Goal: Register for event/course

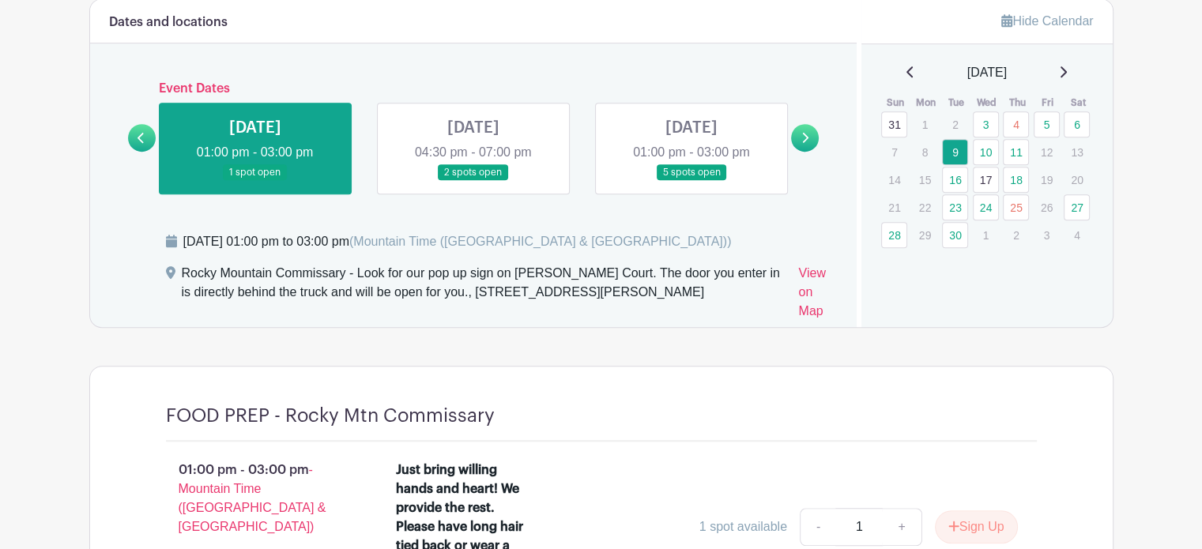
scroll to position [949, 0]
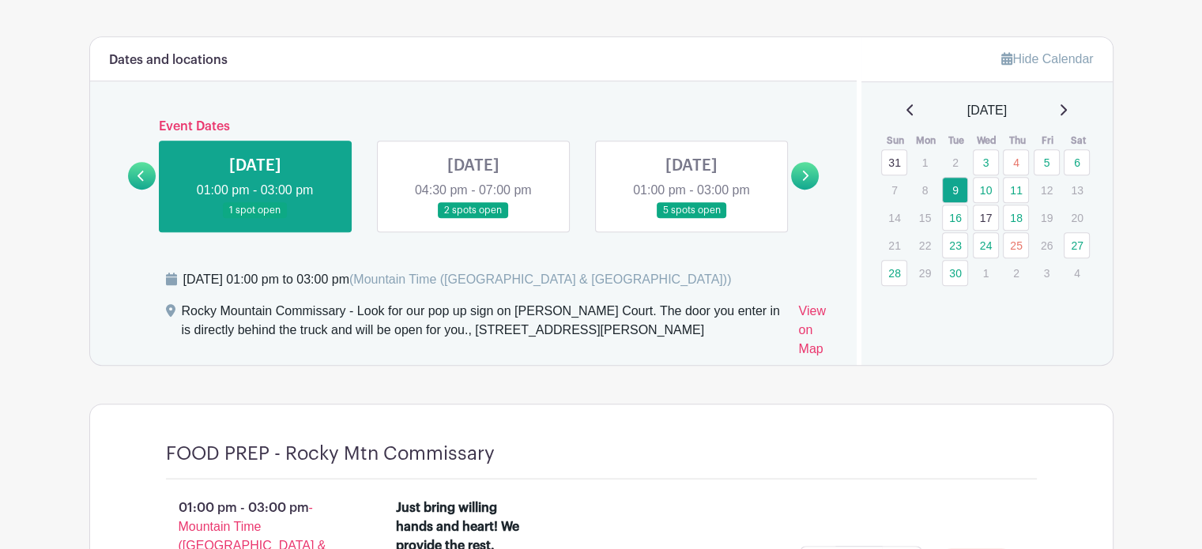
click at [473, 219] on link at bounding box center [473, 219] width 0 height 0
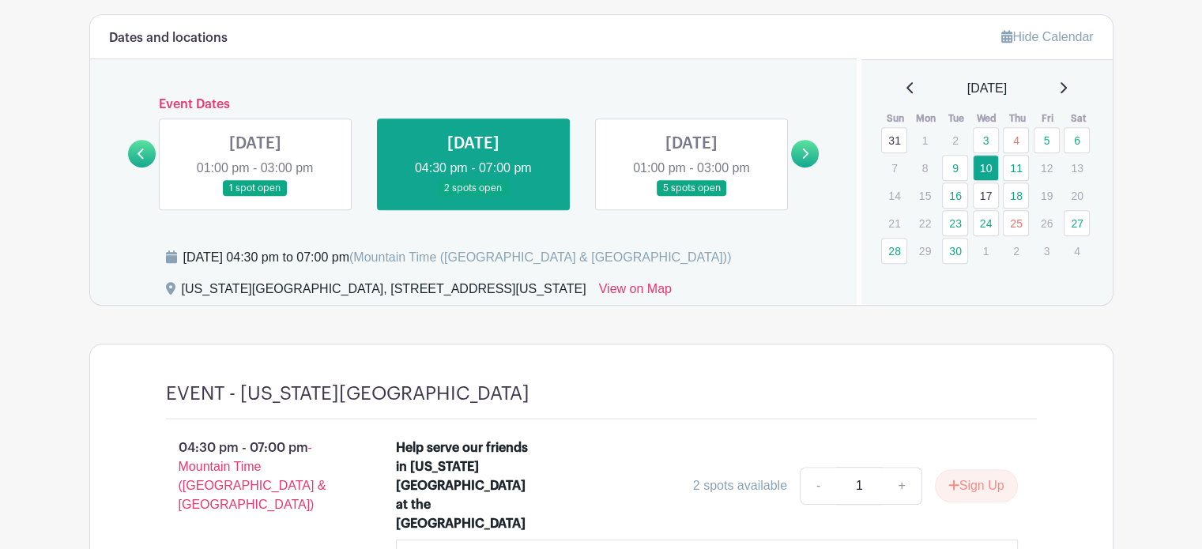
scroll to position [949, 0]
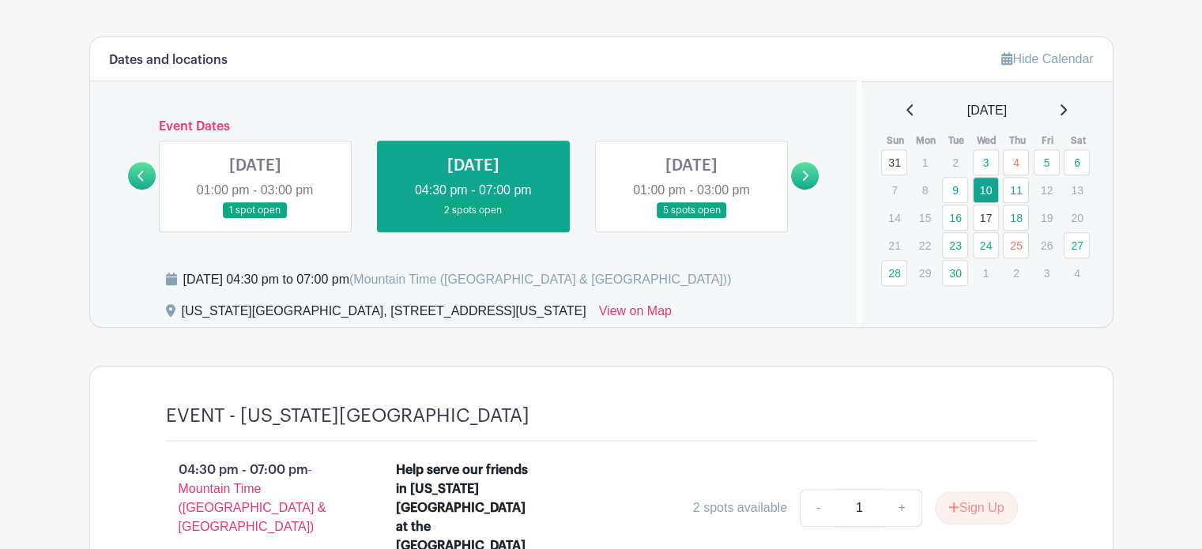
click at [692, 219] on link at bounding box center [692, 219] width 0 height 0
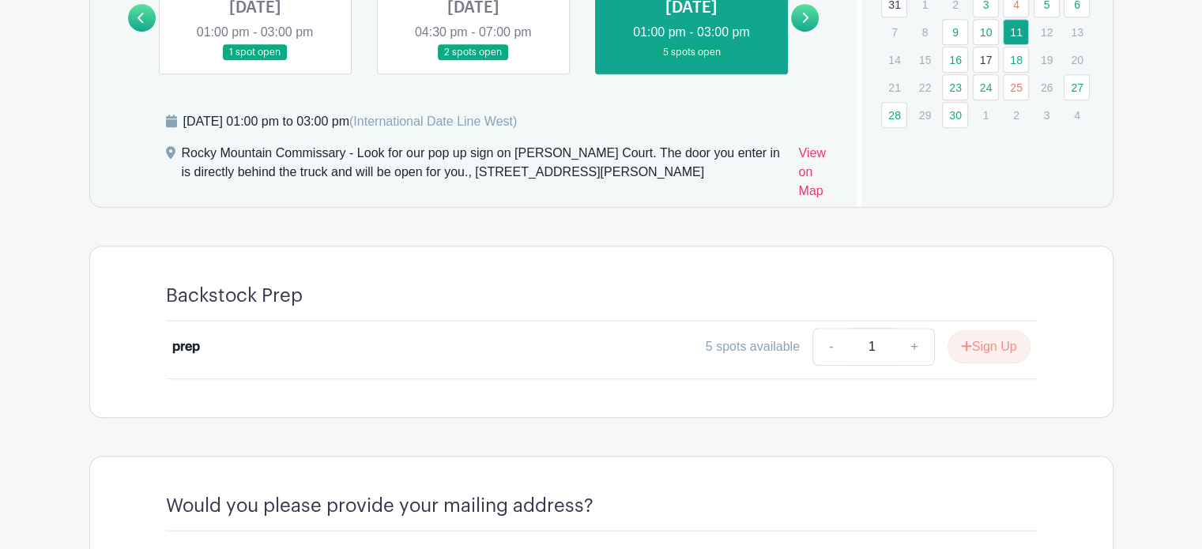
scroll to position [1107, 0]
click at [917, 344] on link "+" at bounding box center [915, 347] width 40 height 38
type input "2"
click at [975, 336] on button "Sign Up" at bounding box center [989, 346] width 83 height 33
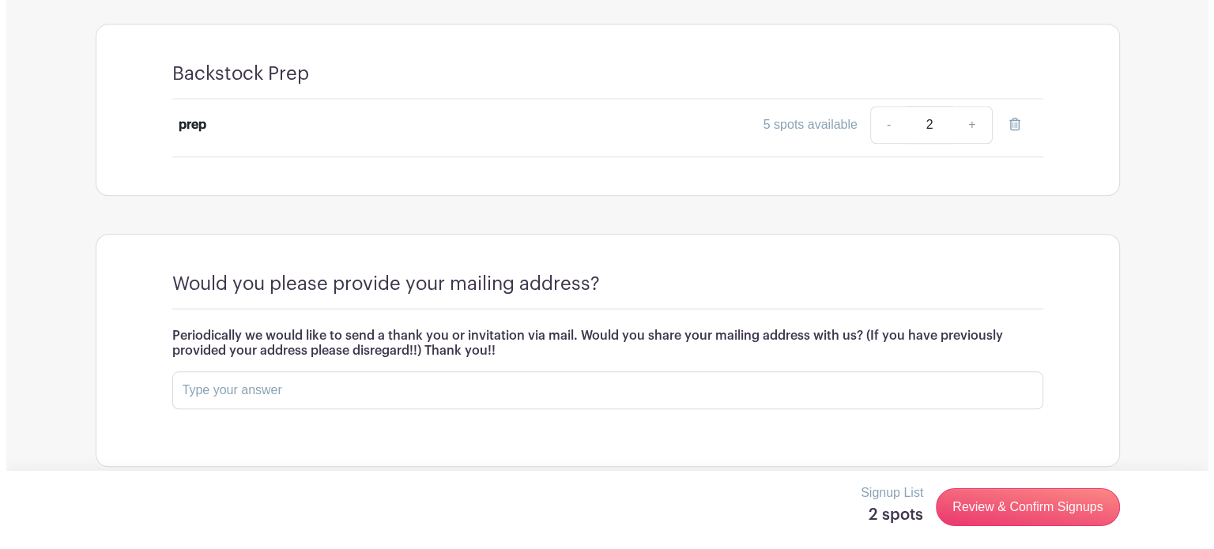
scroll to position [1341, 0]
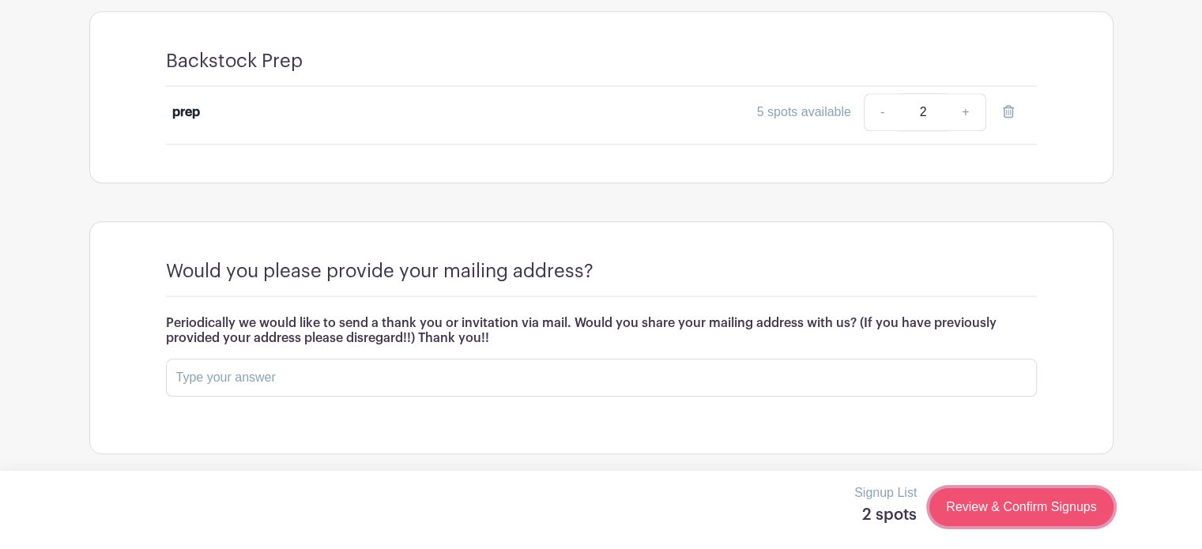
click at [968, 500] on link "Review & Confirm Signups" at bounding box center [1021, 507] width 183 height 38
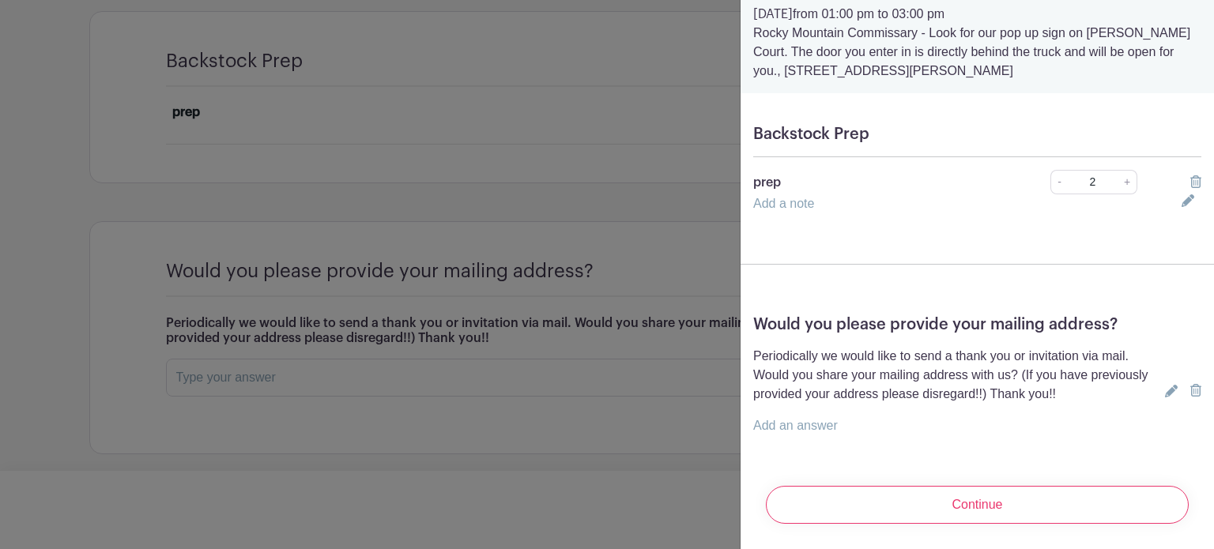
scroll to position [75, 0]
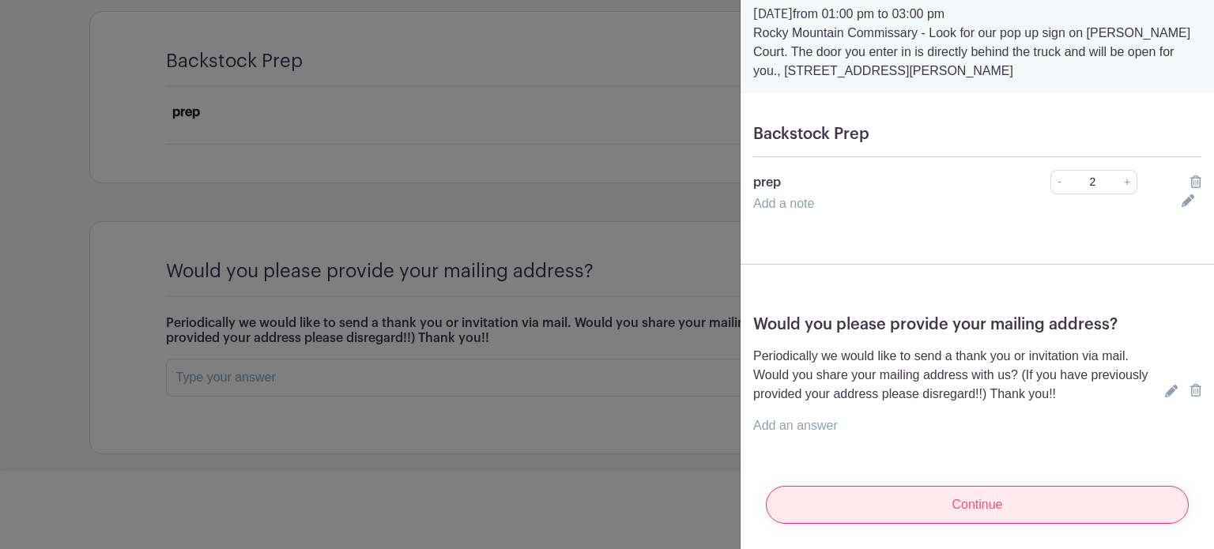
click at [988, 493] on input "Continue" at bounding box center [977, 505] width 423 height 38
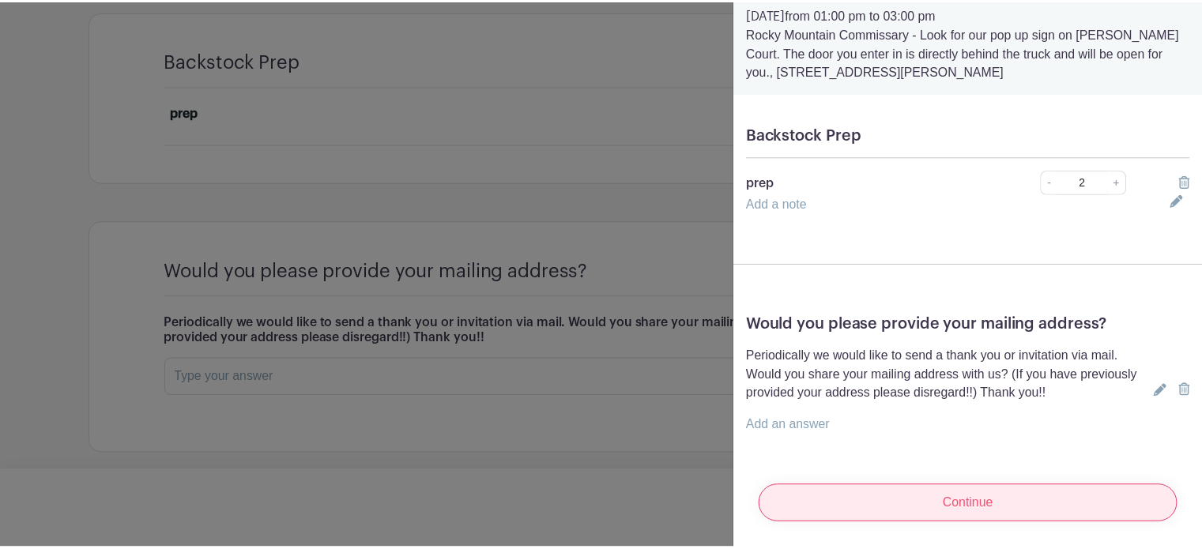
scroll to position [52, 0]
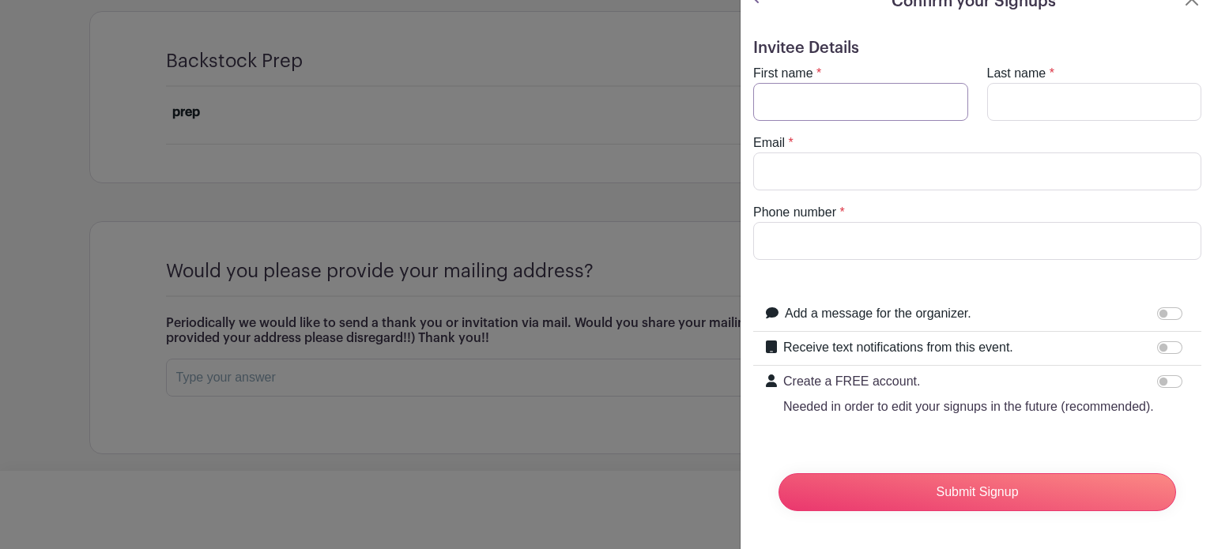
click at [815, 83] on input "First name" at bounding box center [860, 102] width 215 height 38
type input "[PERSON_NAME]"
type input "[EMAIL_ADDRESS][DOMAIN_NAME]"
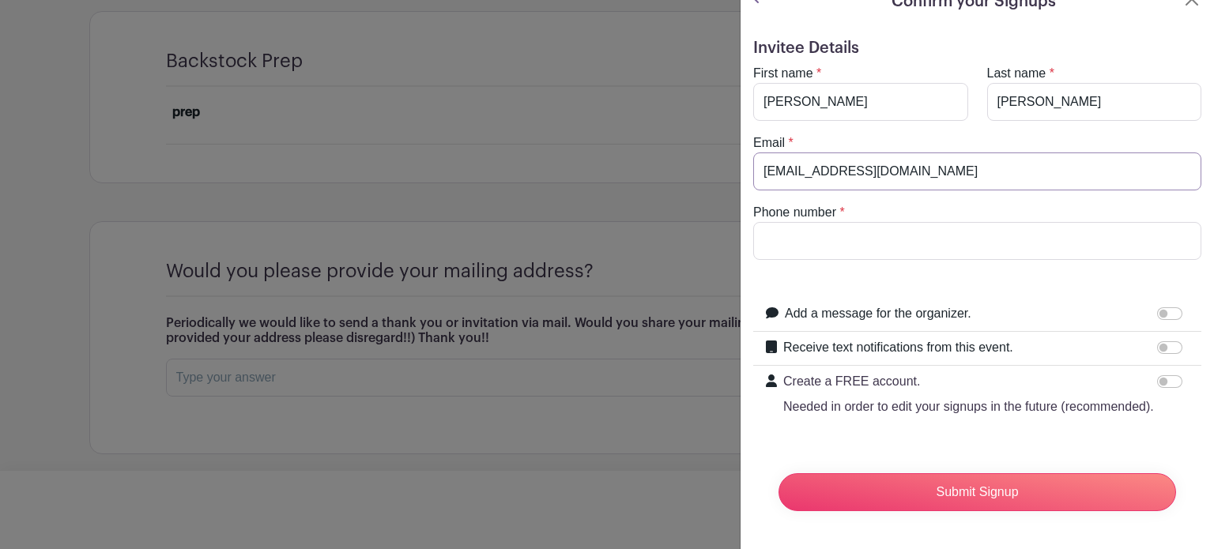
type input "[PHONE_NUMBER]"
click at [1157, 341] on input "Receive text notifications from this event." at bounding box center [1169, 347] width 25 height 13
checkbox input "true"
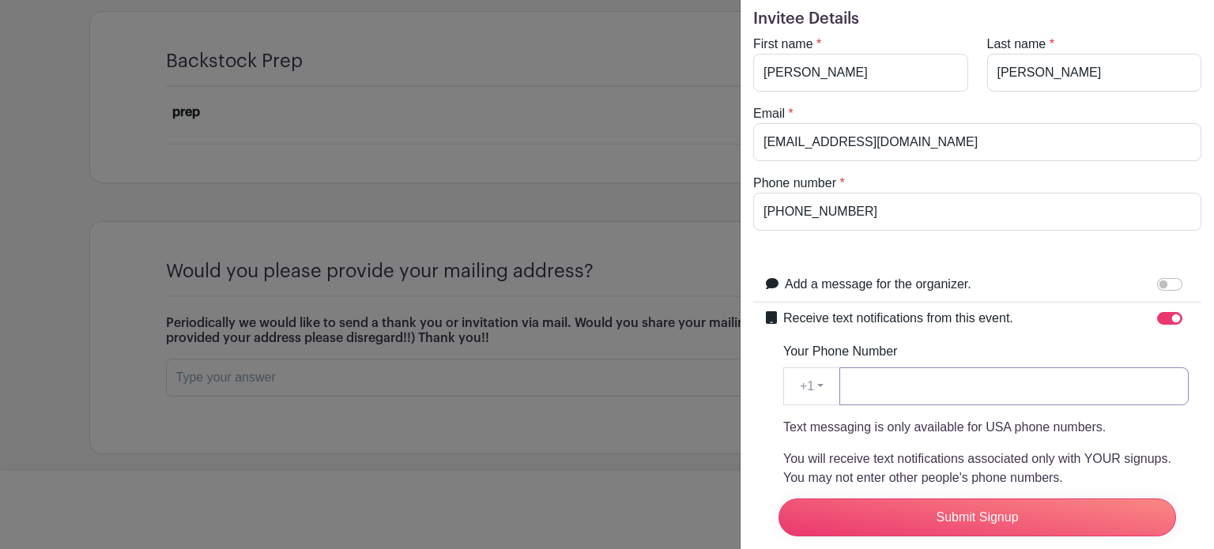
click at [926, 396] on input "Your Phone Number" at bounding box center [1013, 387] width 349 height 38
click at [939, 382] on input "7205924339" at bounding box center [1013, 387] width 349 height 38
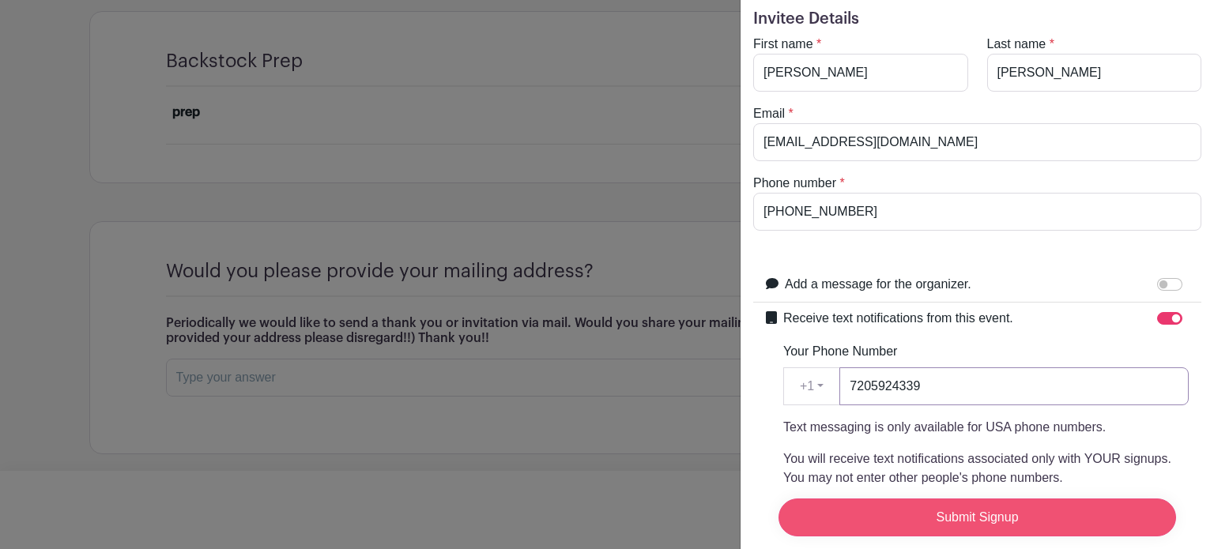
type input "7205924339"
click at [895, 513] on input "Submit Signup" at bounding box center [978, 518] width 398 height 38
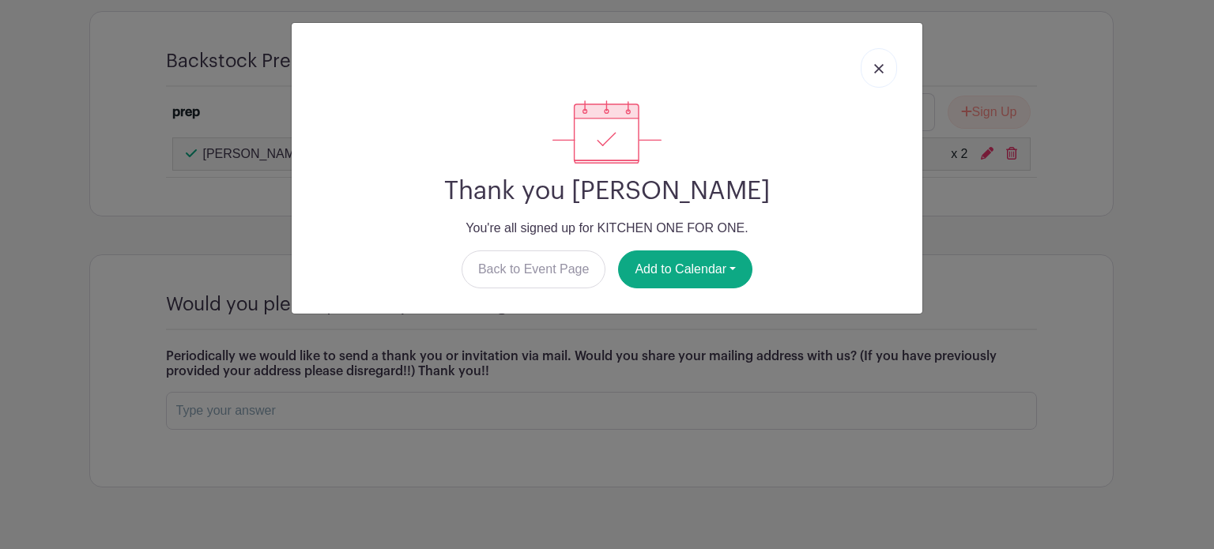
click at [879, 70] on img at bounding box center [878, 68] width 9 height 9
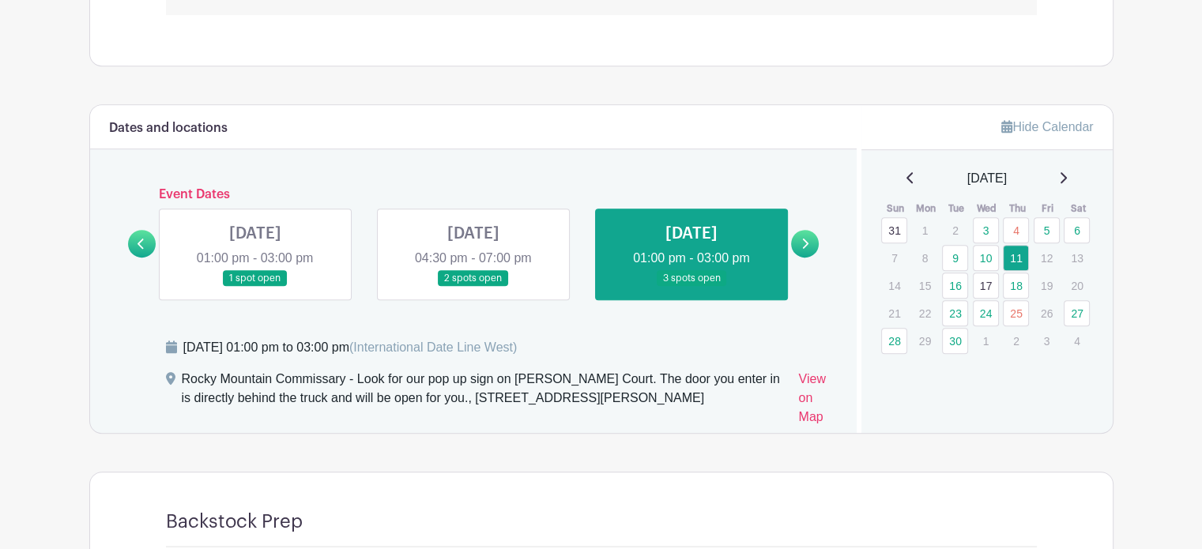
scroll to position [867, 0]
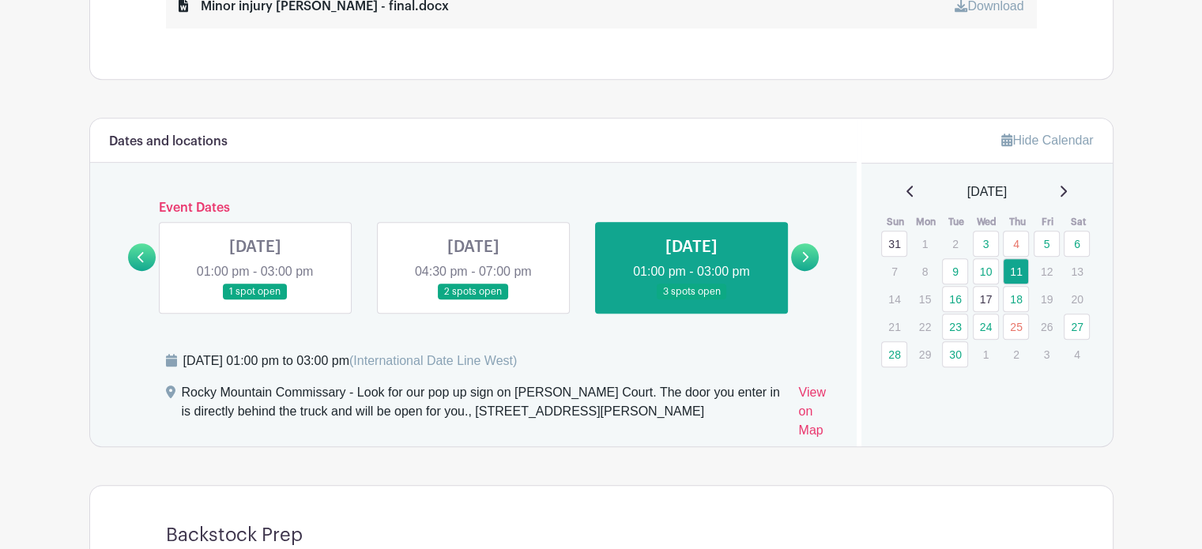
click at [802, 252] on icon at bounding box center [805, 257] width 7 height 12
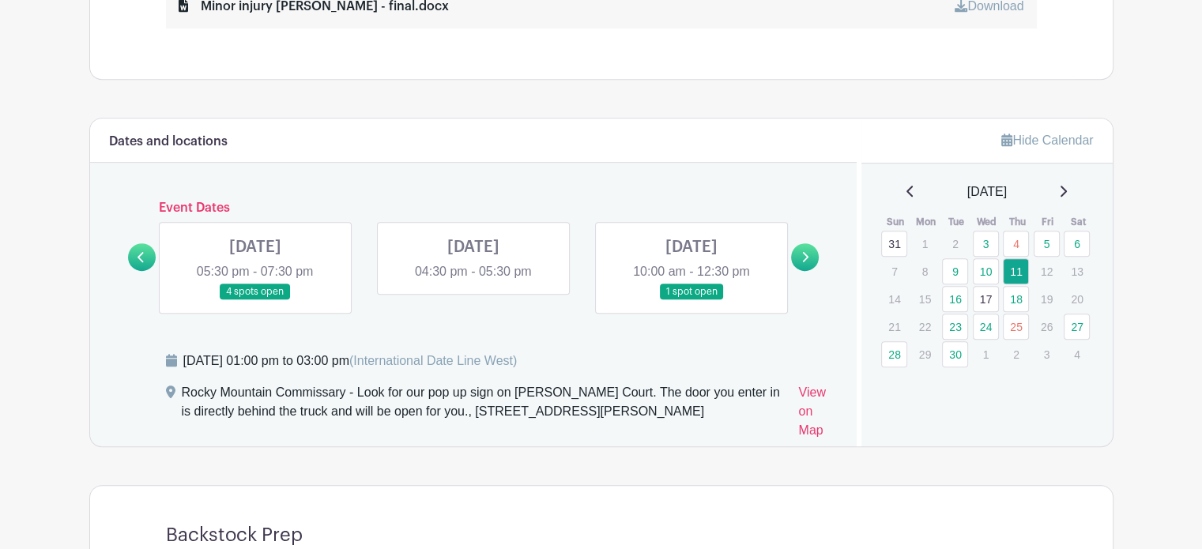
click at [255, 300] on link at bounding box center [255, 300] width 0 height 0
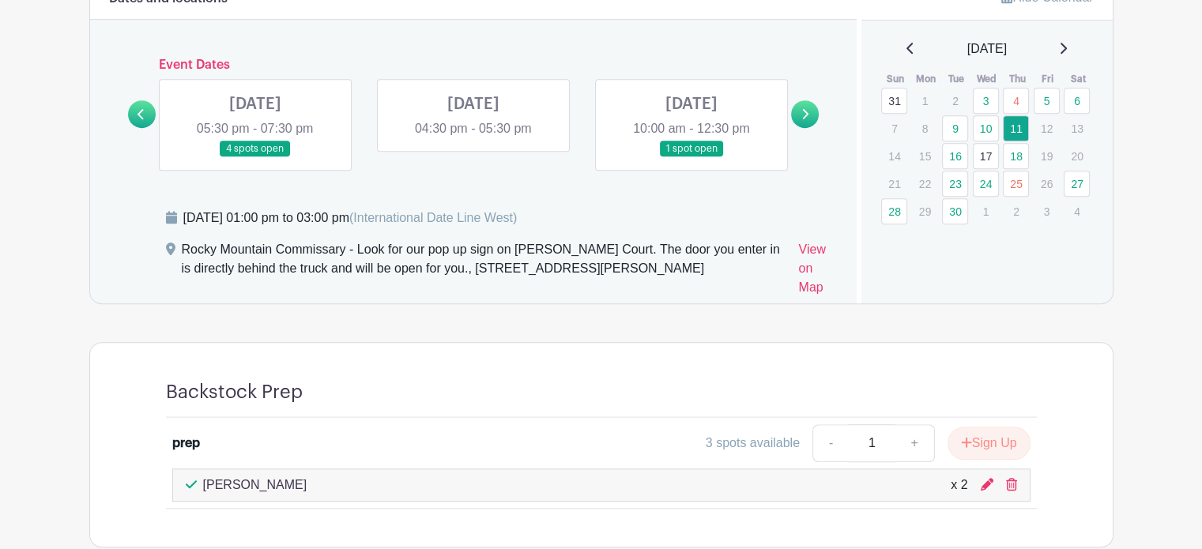
scroll to position [1183, 0]
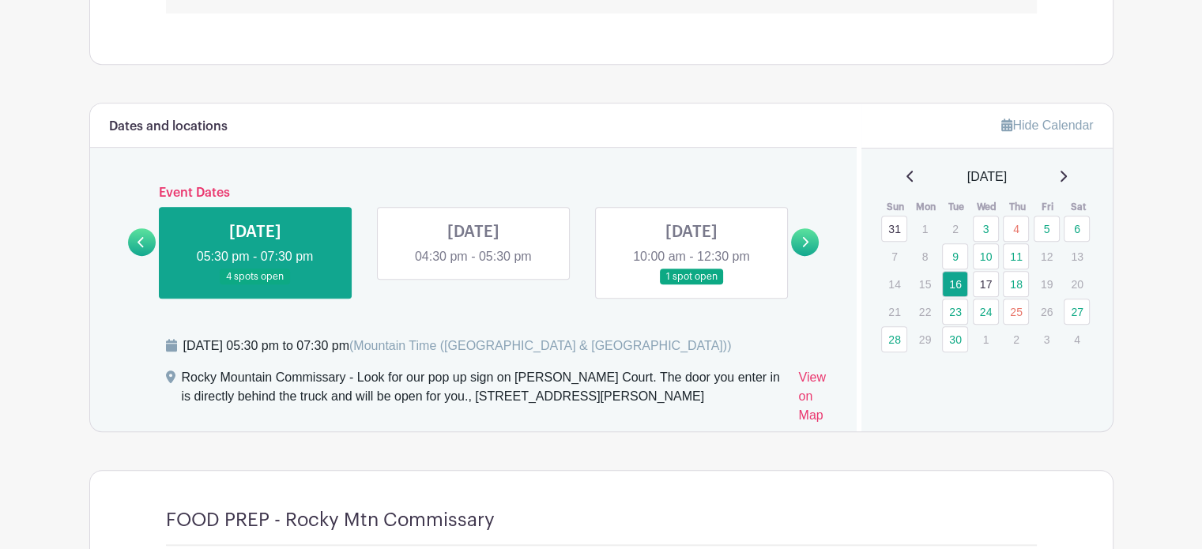
scroll to position [867, 0]
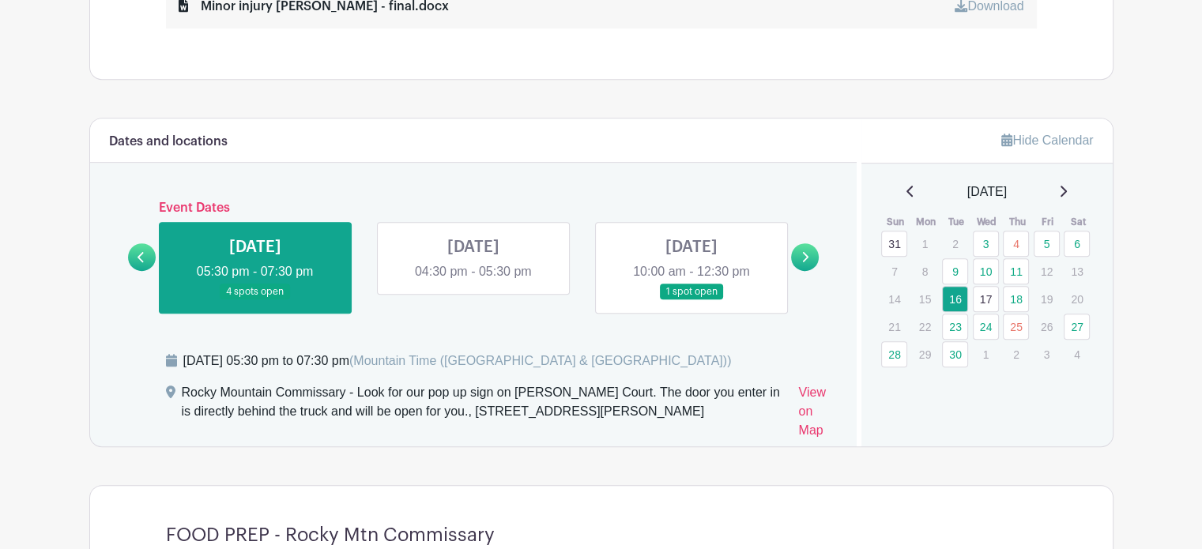
click at [473, 281] on link at bounding box center [473, 281] width 0 height 0
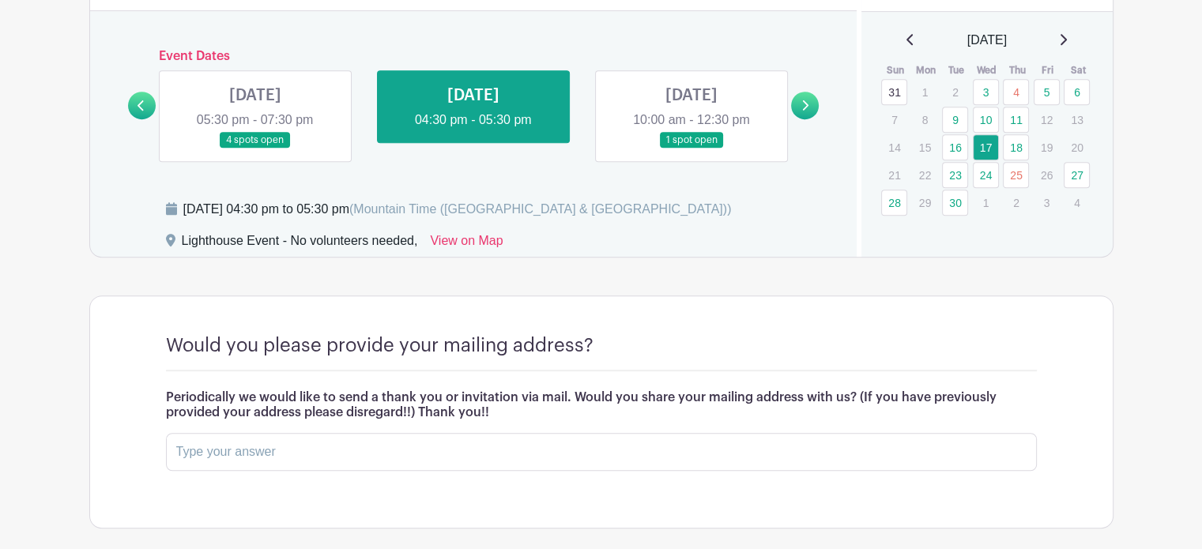
scroll to position [1015, 0]
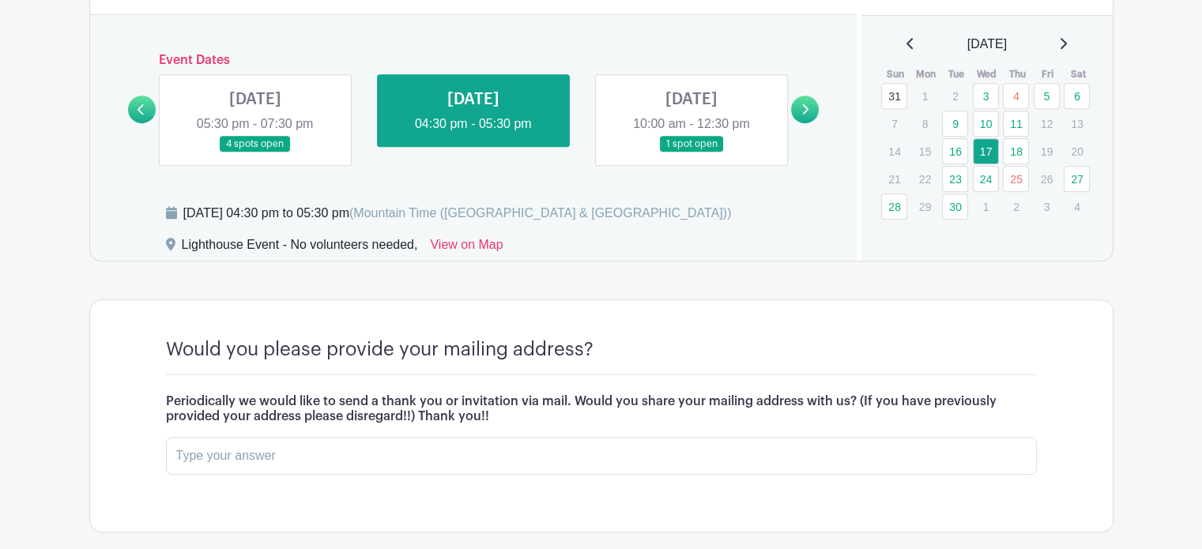
click at [692, 153] on link at bounding box center [692, 153] width 0 height 0
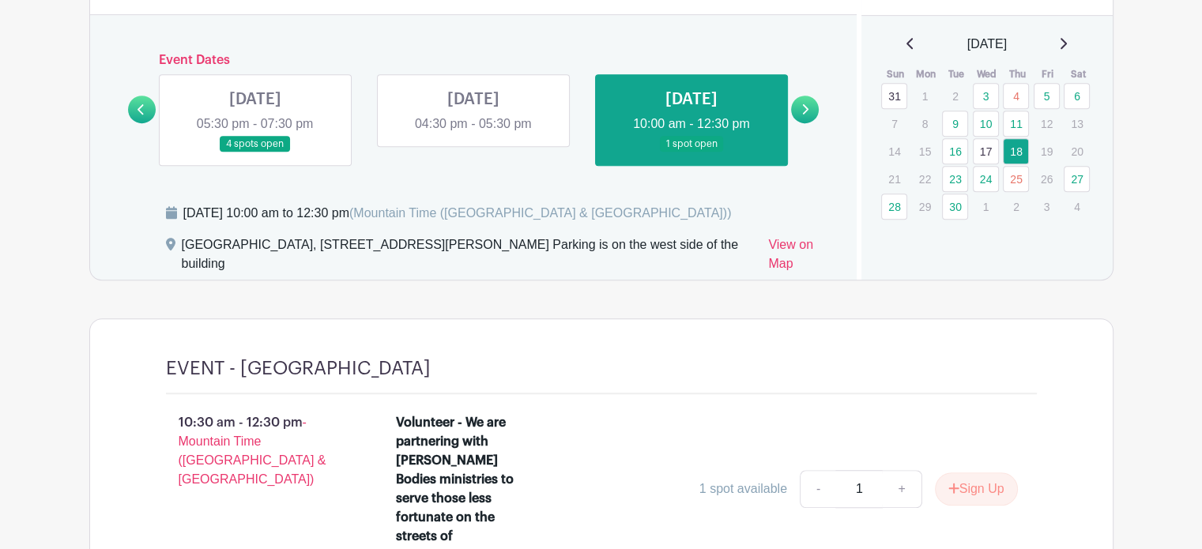
click at [812, 100] on link at bounding box center [805, 110] width 28 height 28
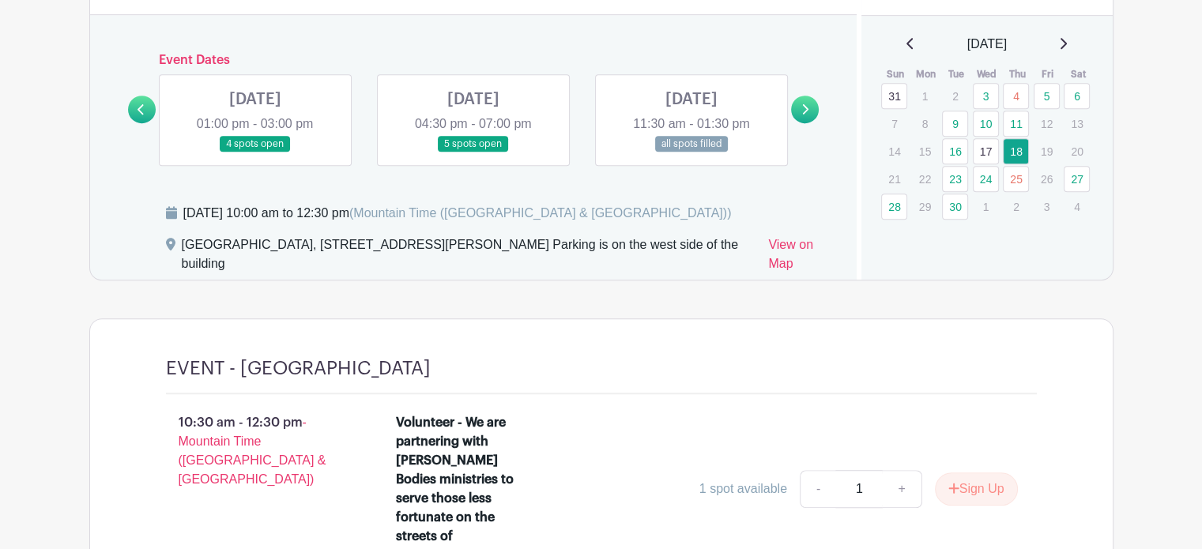
click at [255, 153] on link at bounding box center [255, 153] width 0 height 0
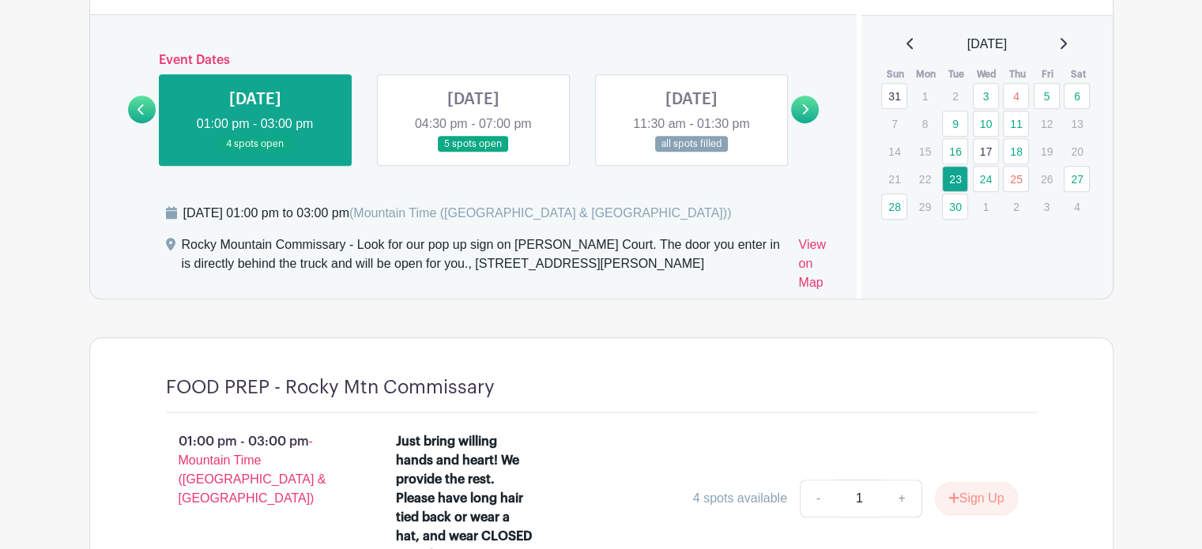
click at [473, 153] on link at bounding box center [473, 153] width 0 height 0
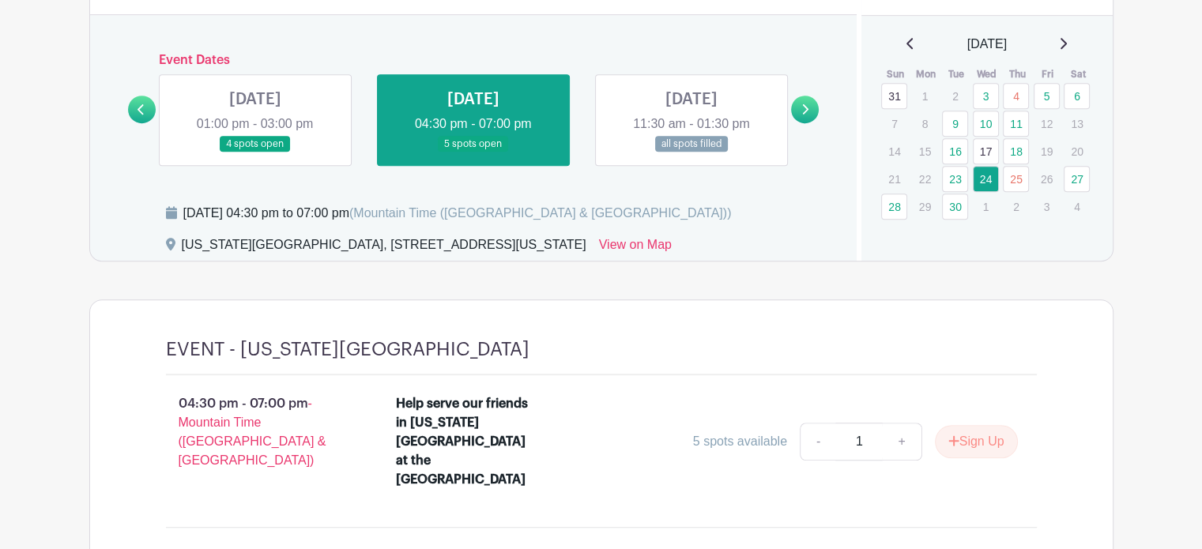
click at [692, 153] on link at bounding box center [692, 153] width 0 height 0
click at [800, 103] on link at bounding box center [805, 110] width 28 height 28
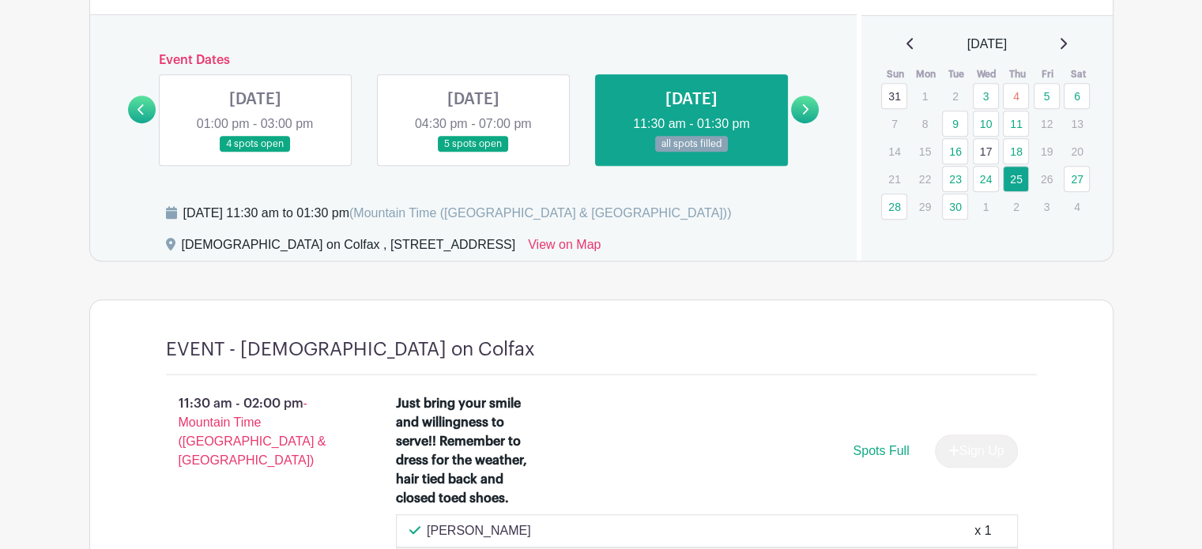
click at [809, 110] on link at bounding box center [805, 110] width 28 height 28
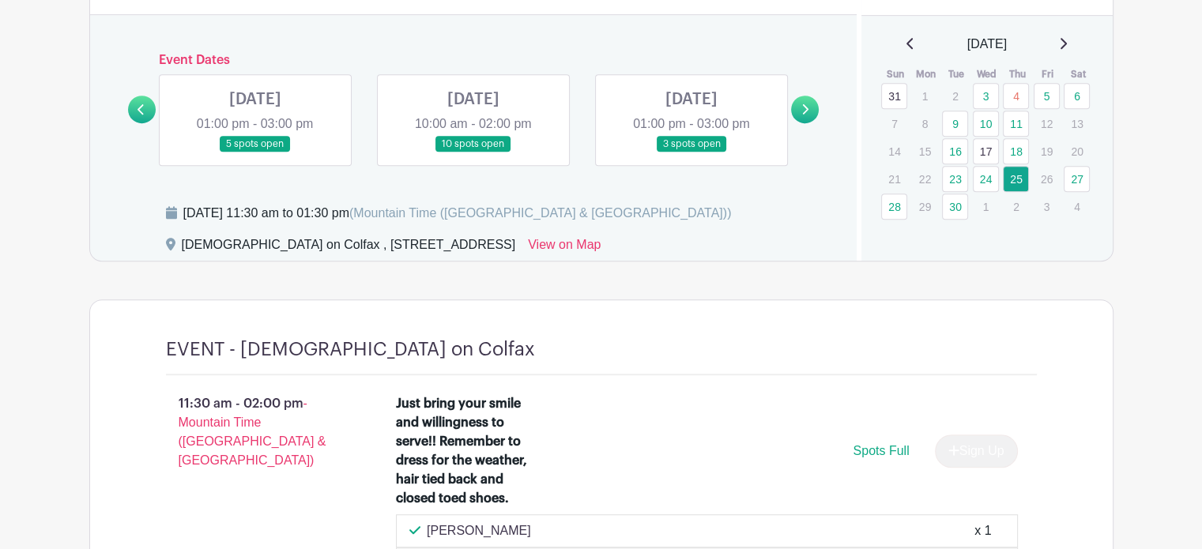
click at [255, 153] on link at bounding box center [255, 153] width 0 height 0
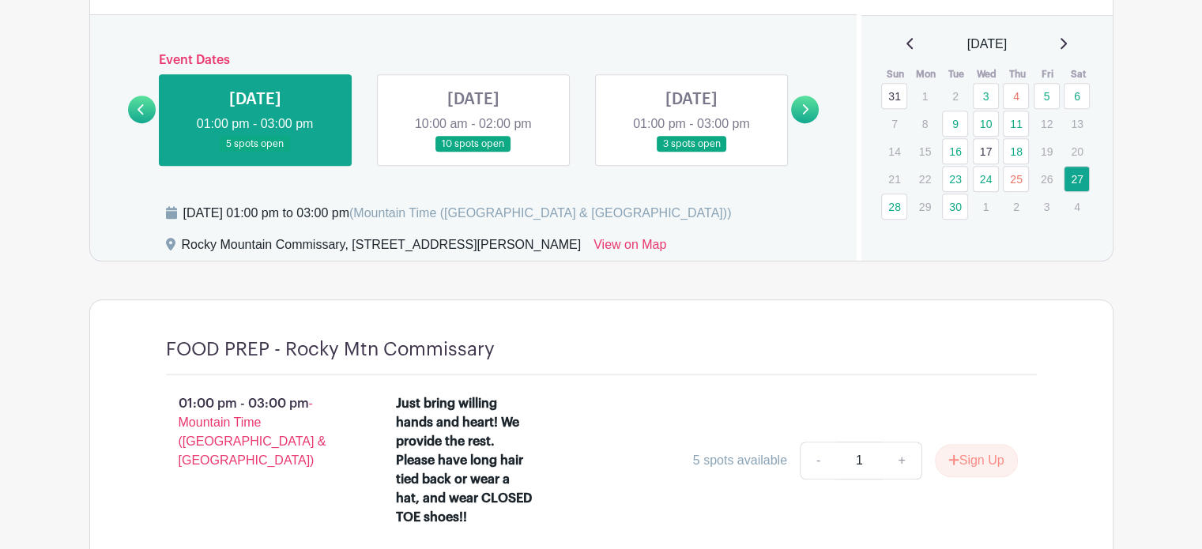
click at [692, 153] on link at bounding box center [692, 153] width 0 height 0
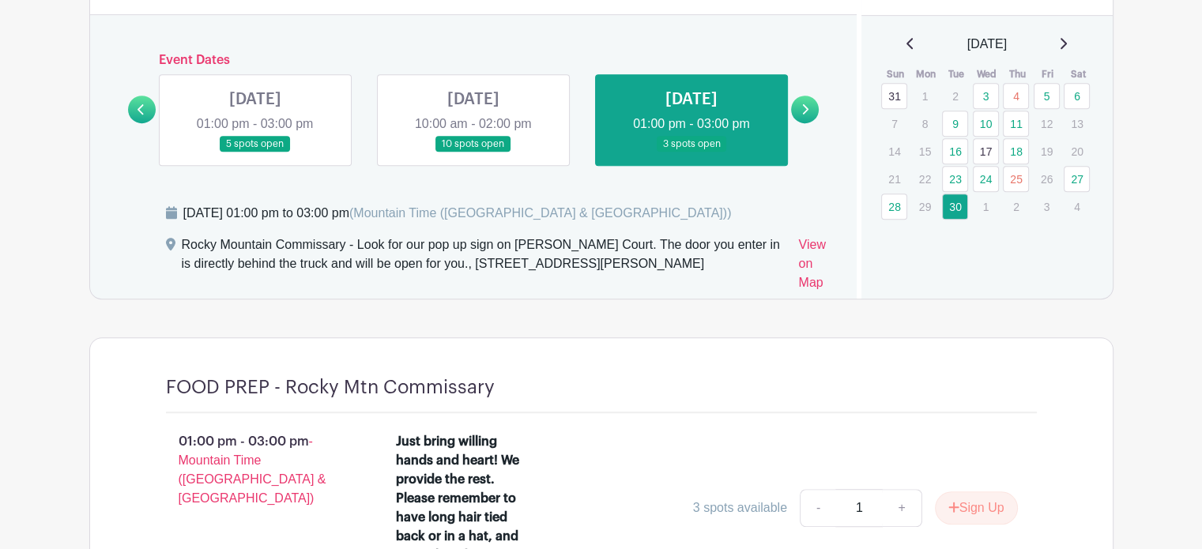
click at [813, 104] on link at bounding box center [805, 110] width 28 height 28
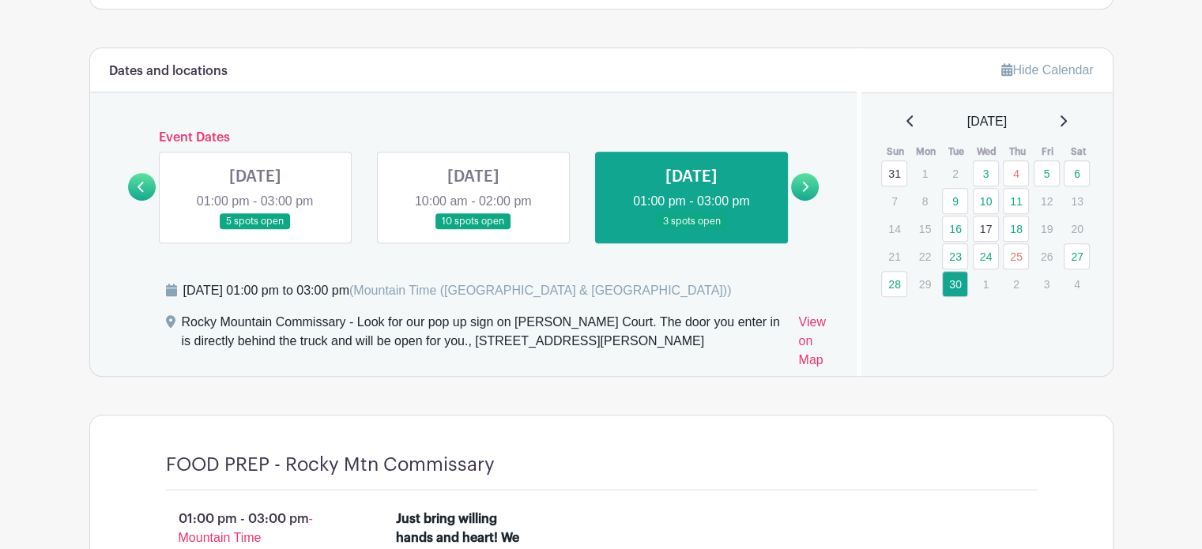
scroll to position [857, 0]
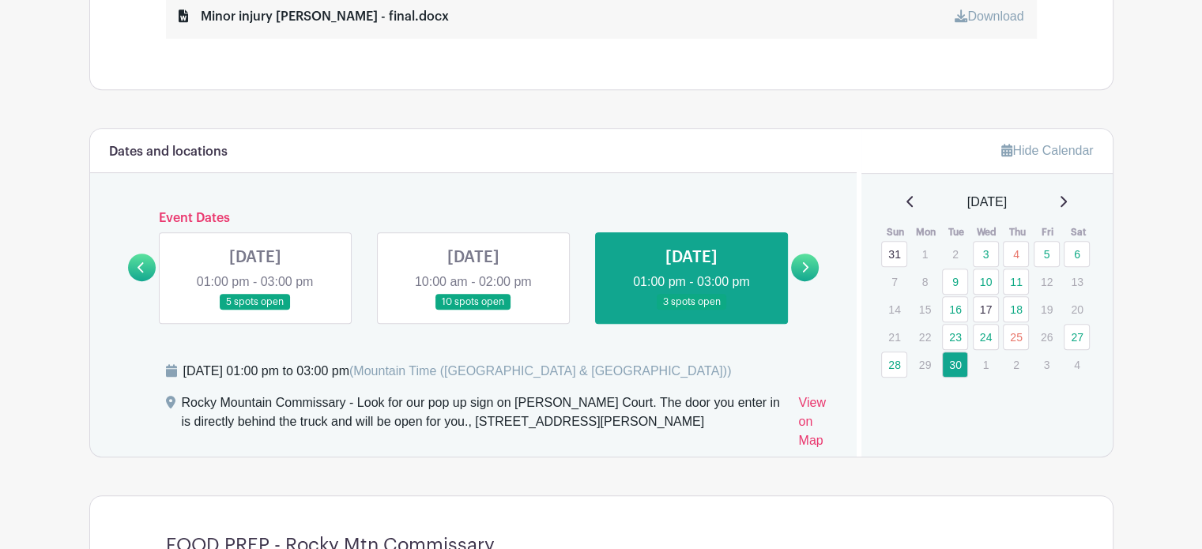
click at [138, 271] on link at bounding box center [142, 268] width 28 height 28
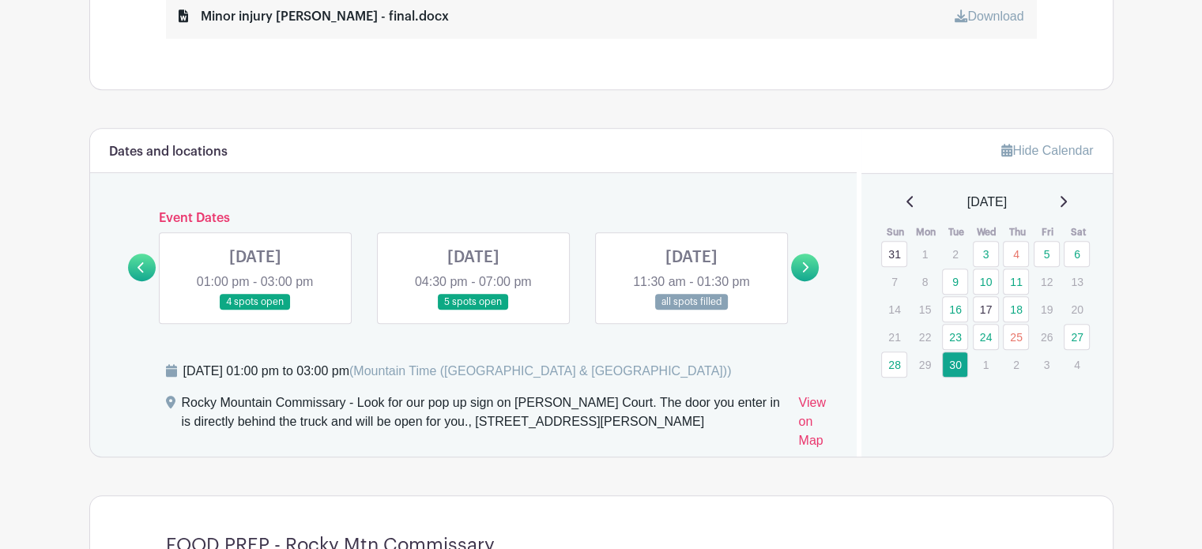
click at [255, 311] on link at bounding box center [255, 311] width 0 height 0
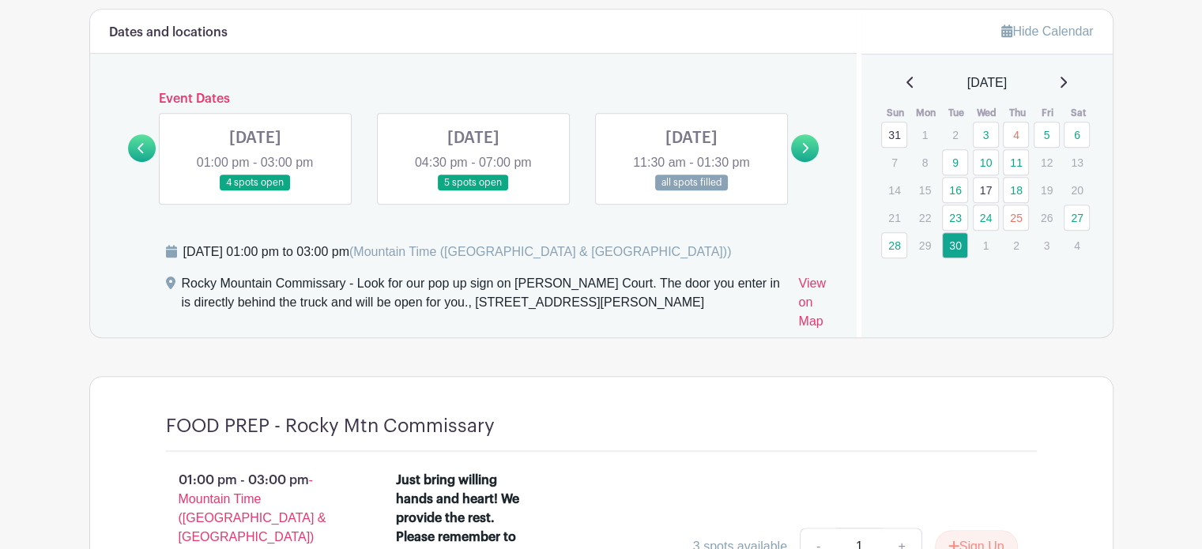
scroll to position [1173, 0]
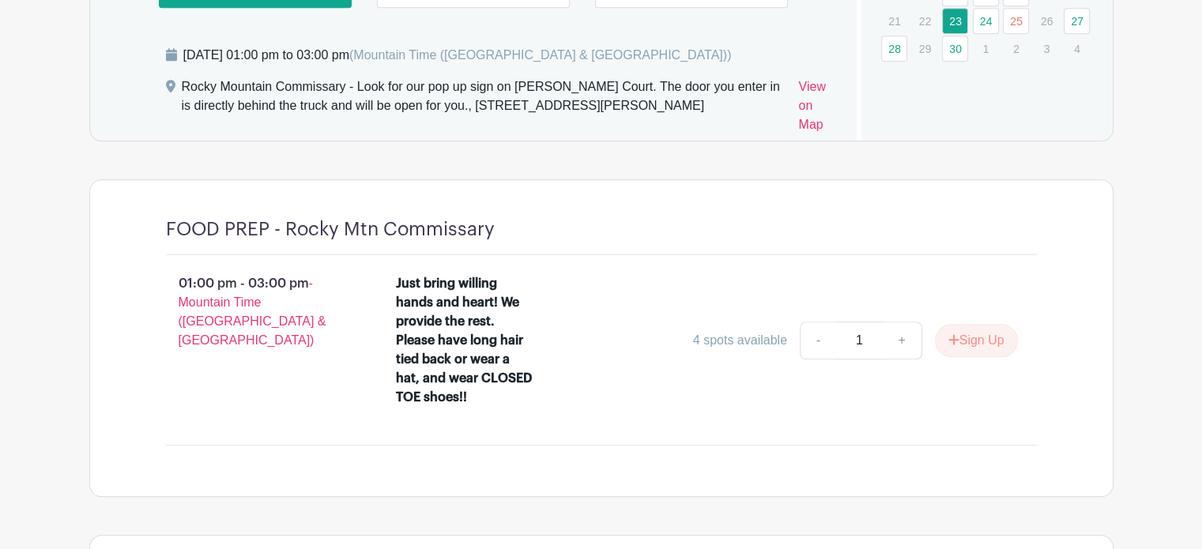
scroll to position [1173, 0]
click at [903, 333] on link "+" at bounding box center [902, 341] width 40 height 38
type input "2"
click at [961, 334] on button "Sign Up" at bounding box center [976, 340] width 83 height 33
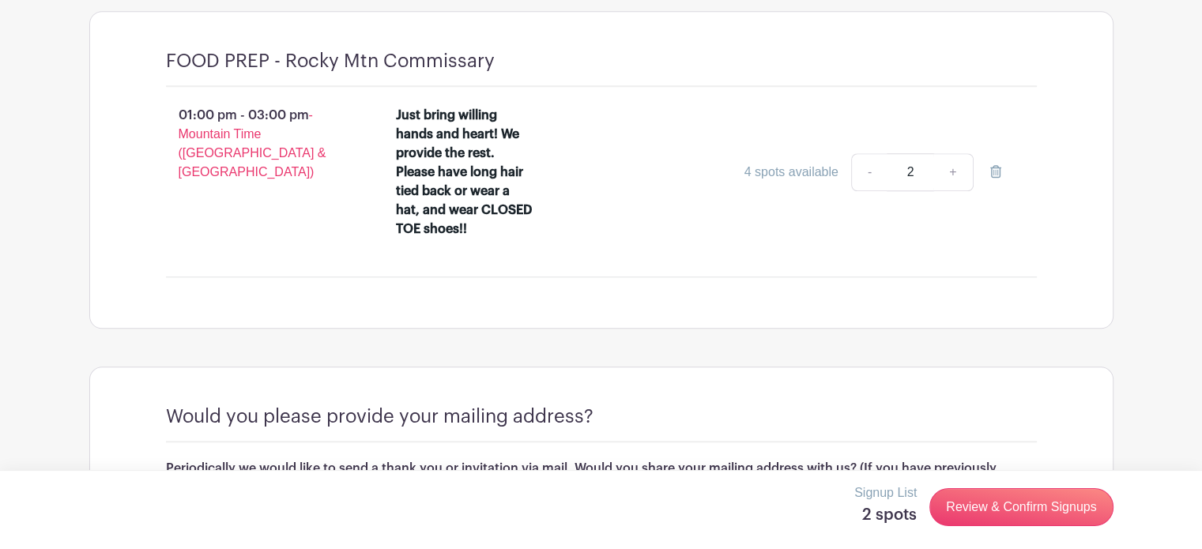
scroll to position [1410, 0]
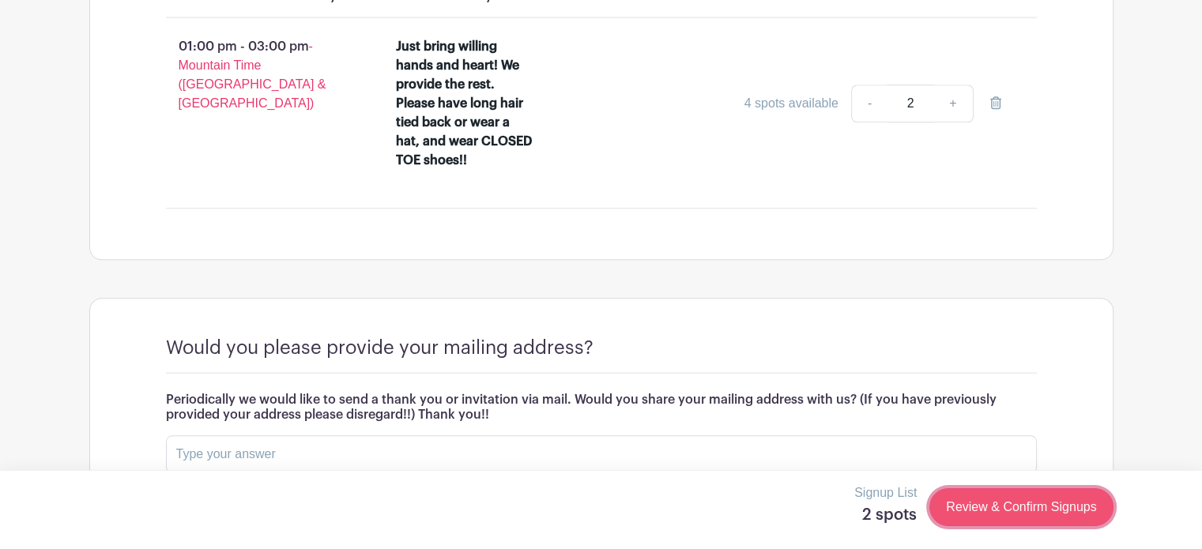
click at [1003, 504] on link "Review & Confirm Signups" at bounding box center [1021, 507] width 183 height 38
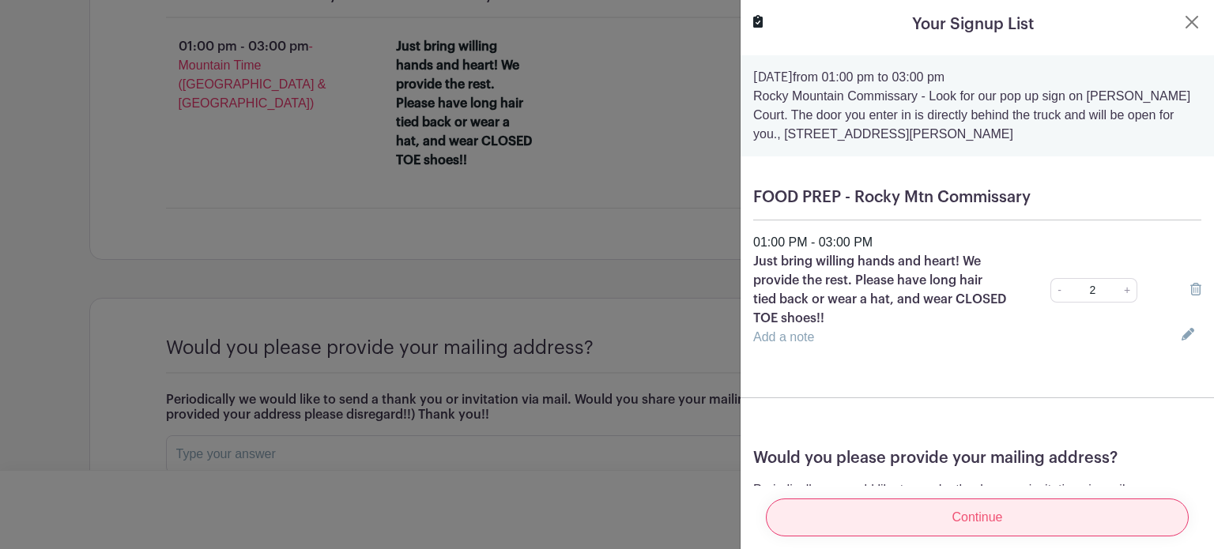
click at [1008, 511] on input "Continue" at bounding box center [977, 518] width 423 height 38
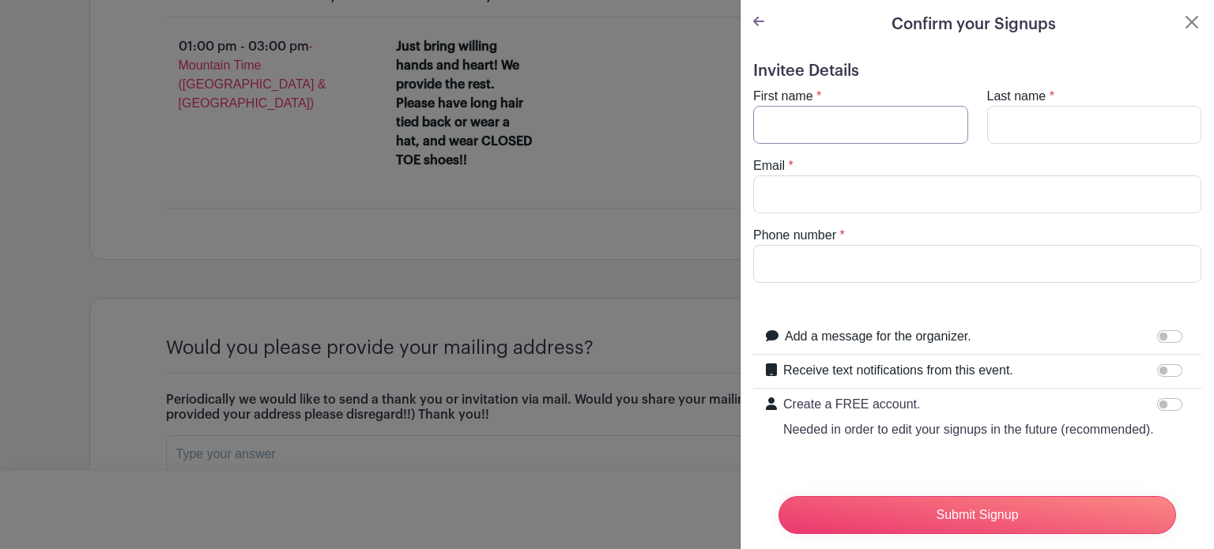
click at [789, 134] on input "First name" at bounding box center [860, 125] width 215 height 38
type input "[PERSON_NAME]"
type input "[EMAIL_ADDRESS][DOMAIN_NAME]"
type input "[PHONE_NUMBER]"
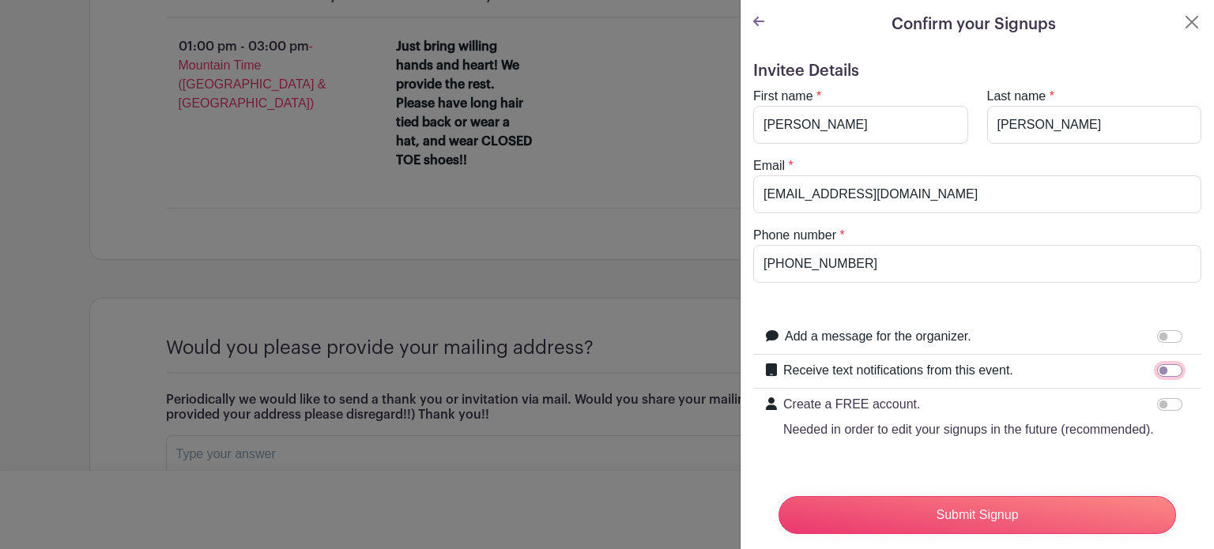
click at [1157, 372] on input "Receive text notifications from this event." at bounding box center [1169, 370] width 25 height 13
checkbox input "true"
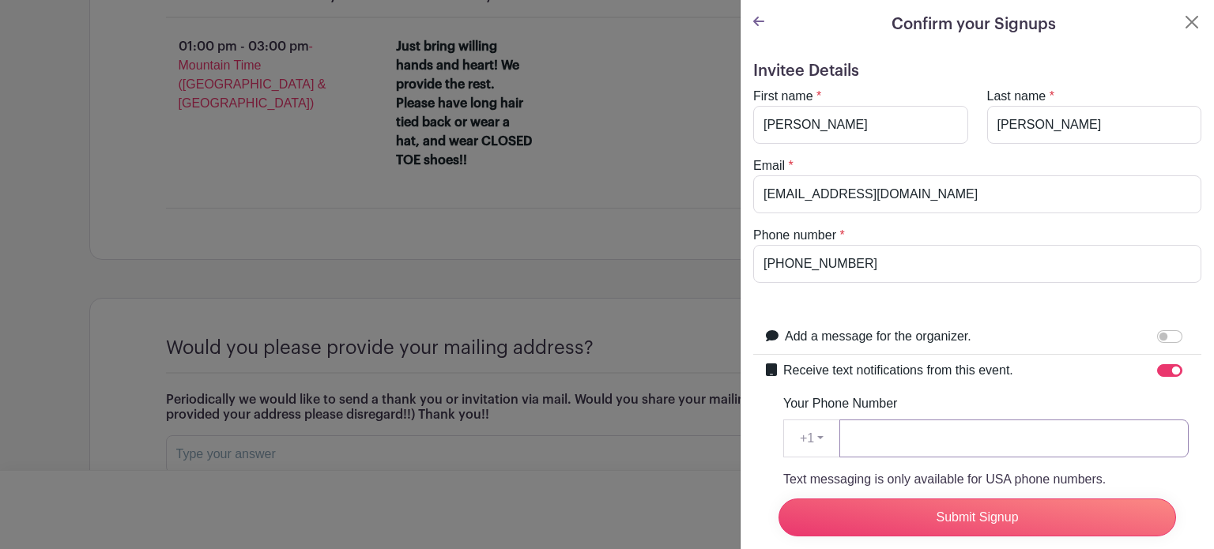
click at [941, 436] on input "Your Phone Number" at bounding box center [1013, 439] width 349 height 38
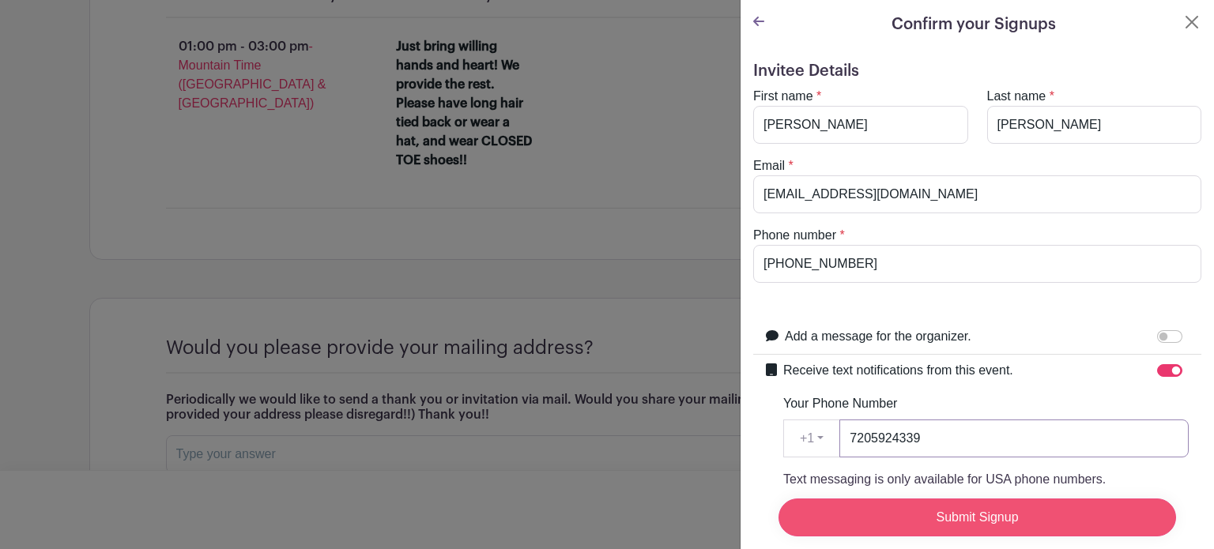
type input "7205924339"
click at [990, 502] on input "Submit Signup" at bounding box center [978, 518] width 398 height 38
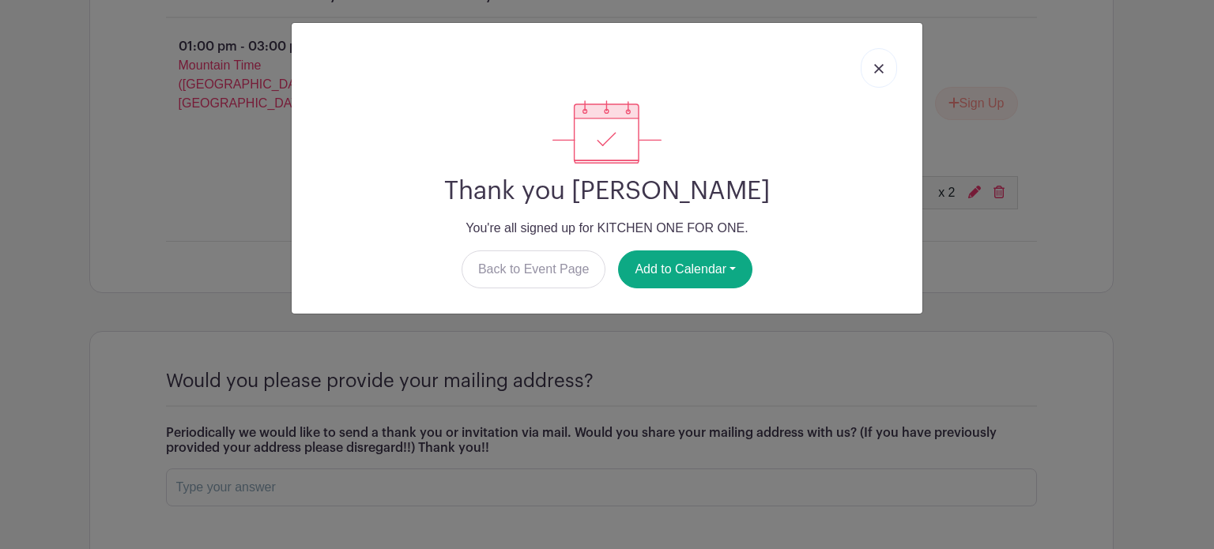
click at [887, 61] on link at bounding box center [879, 68] width 36 height 40
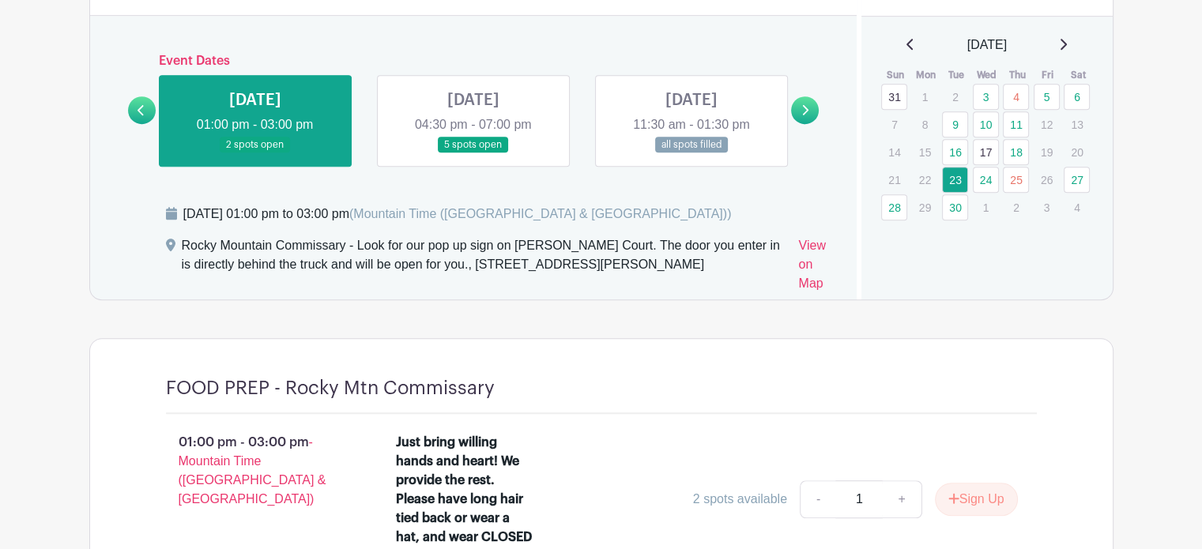
scroll to position [936, 0]
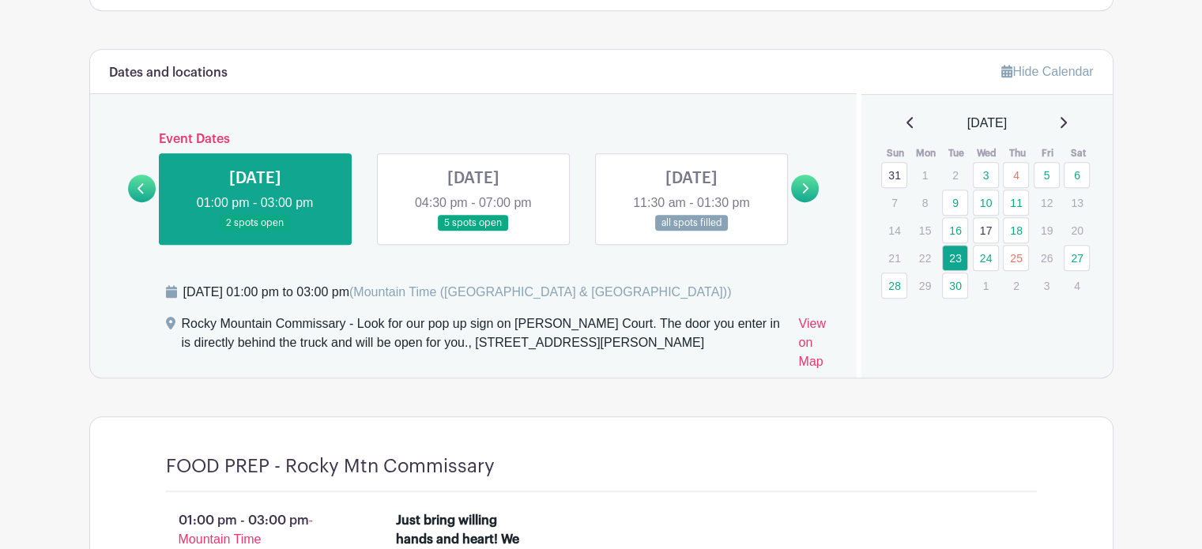
click at [800, 194] on link at bounding box center [805, 189] width 28 height 28
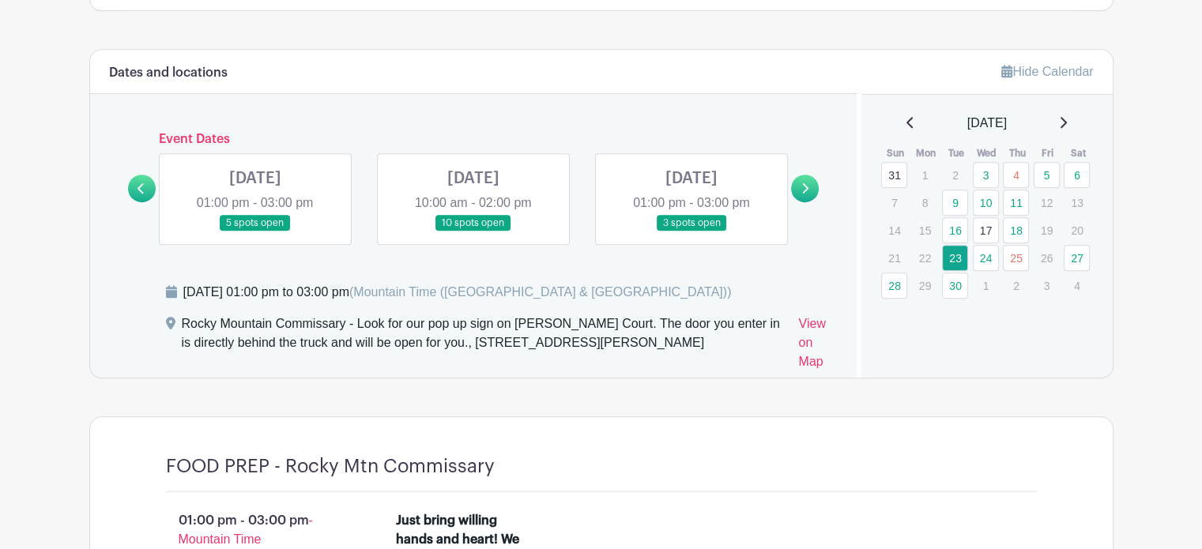
click at [800, 194] on link at bounding box center [805, 189] width 28 height 28
click at [803, 189] on icon at bounding box center [805, 189] width 7 height 12
